Goal: Task Accomplishment & Management: Manage account settings

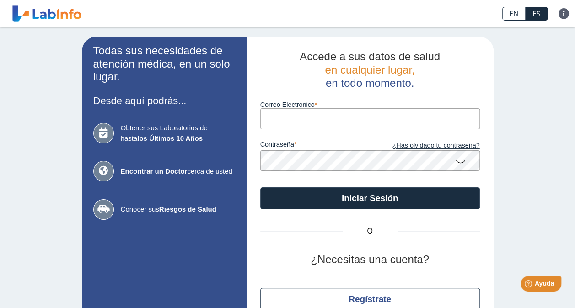
click at [276, 119] on input "Correo Electronico" at bounding box center [370, 118] width 220 height 21
type input "[EMAIL_ADDRESS][DOMAIN_NAME]"
click at [454, 147] on link "¿Has olvidado tu contraseña?" at bounding box center [425, 146] width 110 height 10
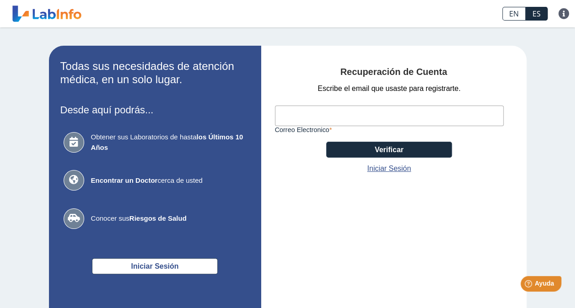
click at [289, 115] on input "Correo Electronico" at bounding box center [389, 116] width 229 height 21
type input "[EMAIL_ADDRESS][DOMAIN_NAME]"
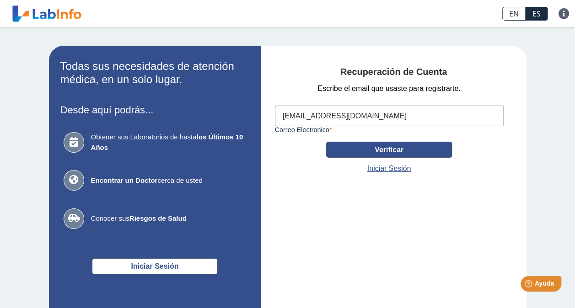
click at [396, 150] on button "Verificar" at bounding box center [389, 150] width 126 height 16
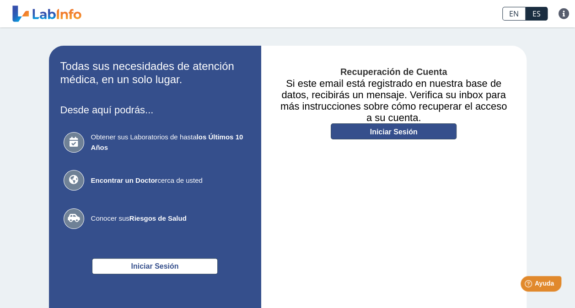
click at [375, 132] on link "Iniciar Sesión" at bounding box center [394, 131] width 126 height 16
